Goal: Task Accomplishment & Management: Manage account settings

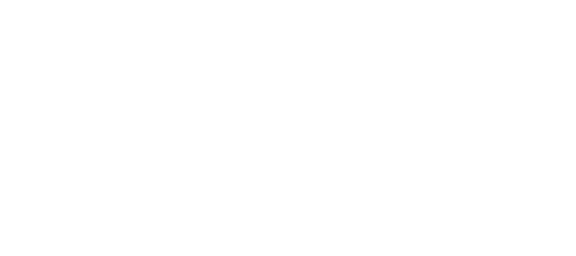
click at [42, 72] on body at bounding box center [288, 128] width 576 height 256
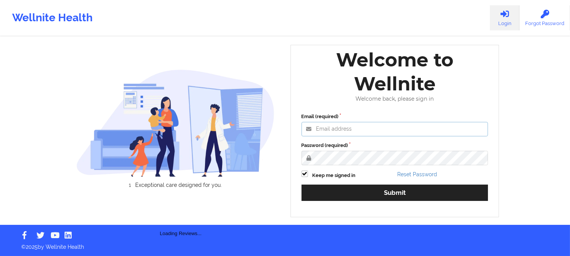
click at [331, 135] on input "Email (required)" at bounding box center [395, 129] width 187 height 14
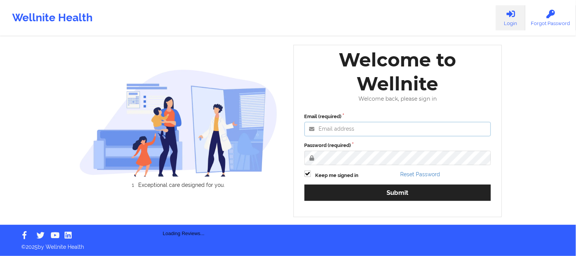
type input "[EMAIL_ADDRESS][DOMAIN_NAME]"
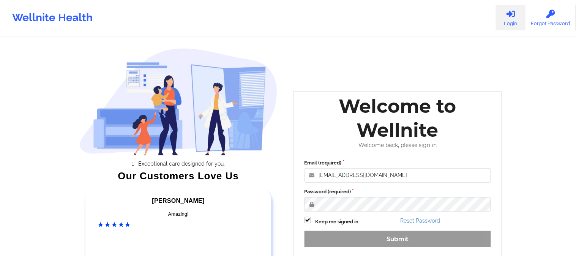
click at [355, 157] on div "Email (required) [EMAIL_ADDRESS][DOMAIN_NAME] Password (required) Keep me signe…" at bounding box center [398, 206] width 198 height 104
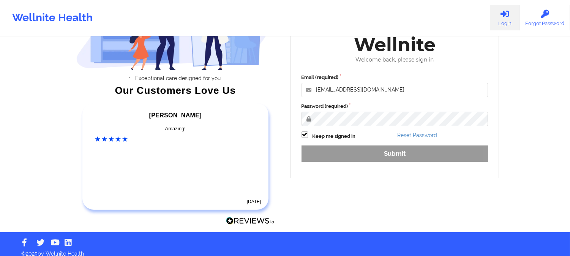
scroll to position [92, 0]
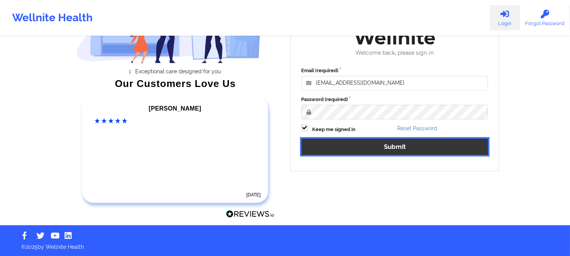
click at [389, 146] on button "Submit" at bounding box center [395, 147] width 187 height 16
